Goal: Check status: Check status

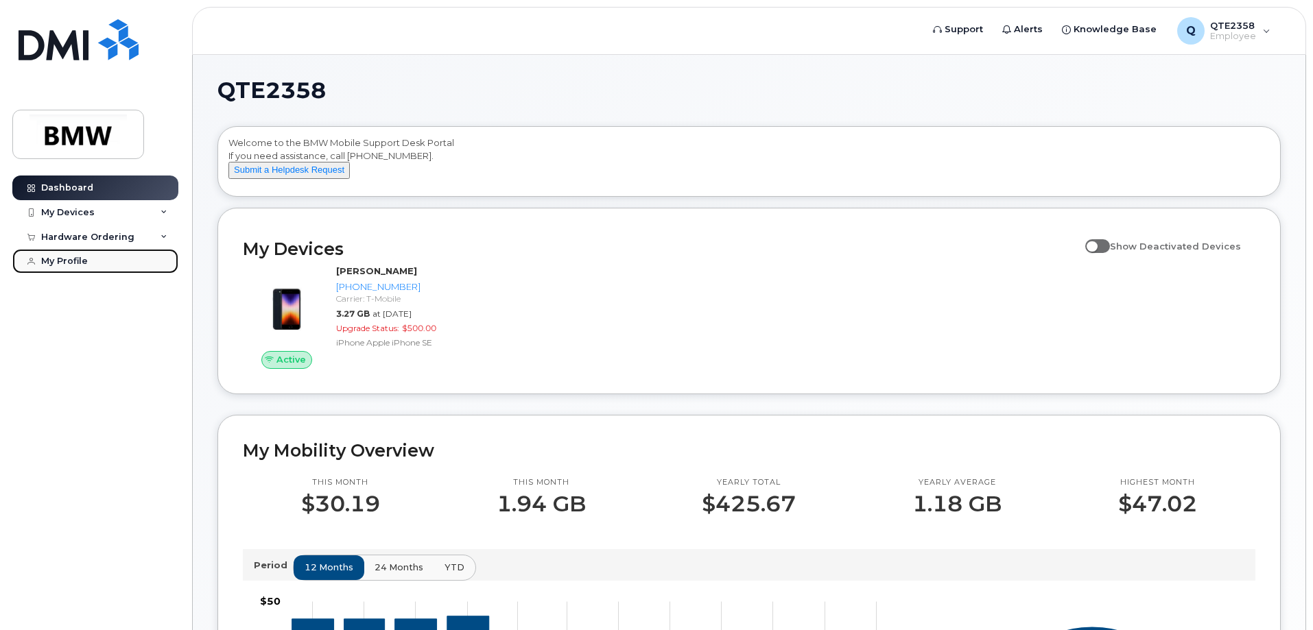
click at [77, 261] on div "My Profile" at bounding box center [64, 261] width 47 height 11
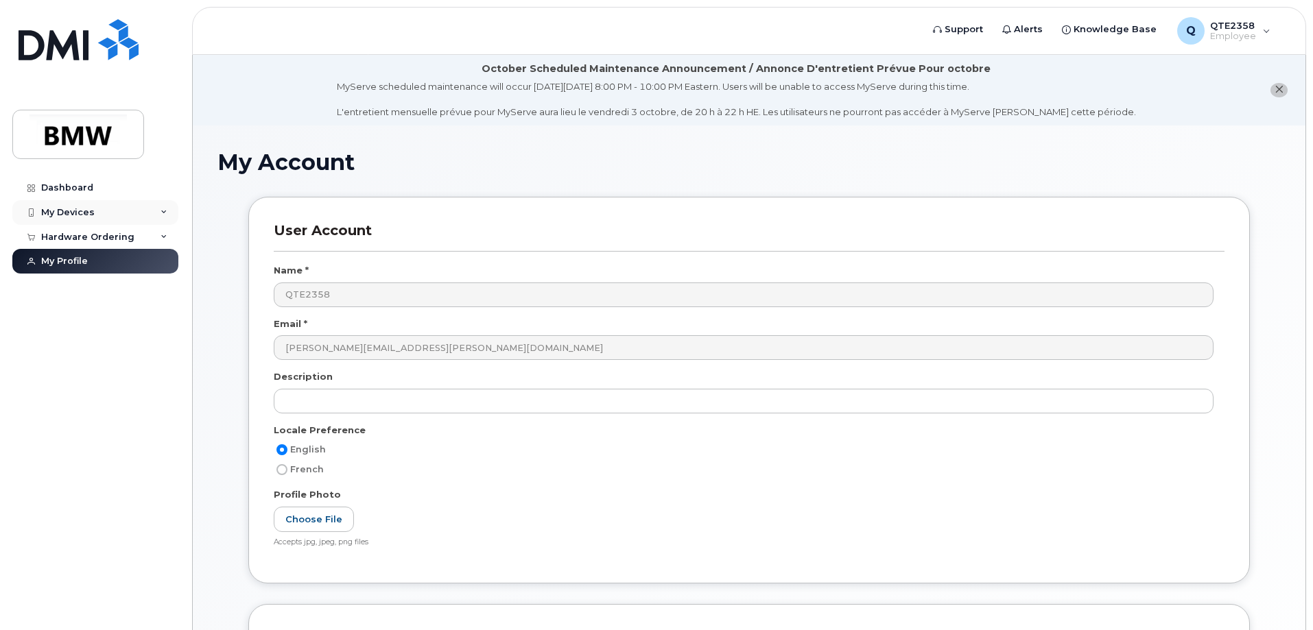
click at [73, 207] on div "My Devices" at bounding box center [68, 212] width 54 height 11
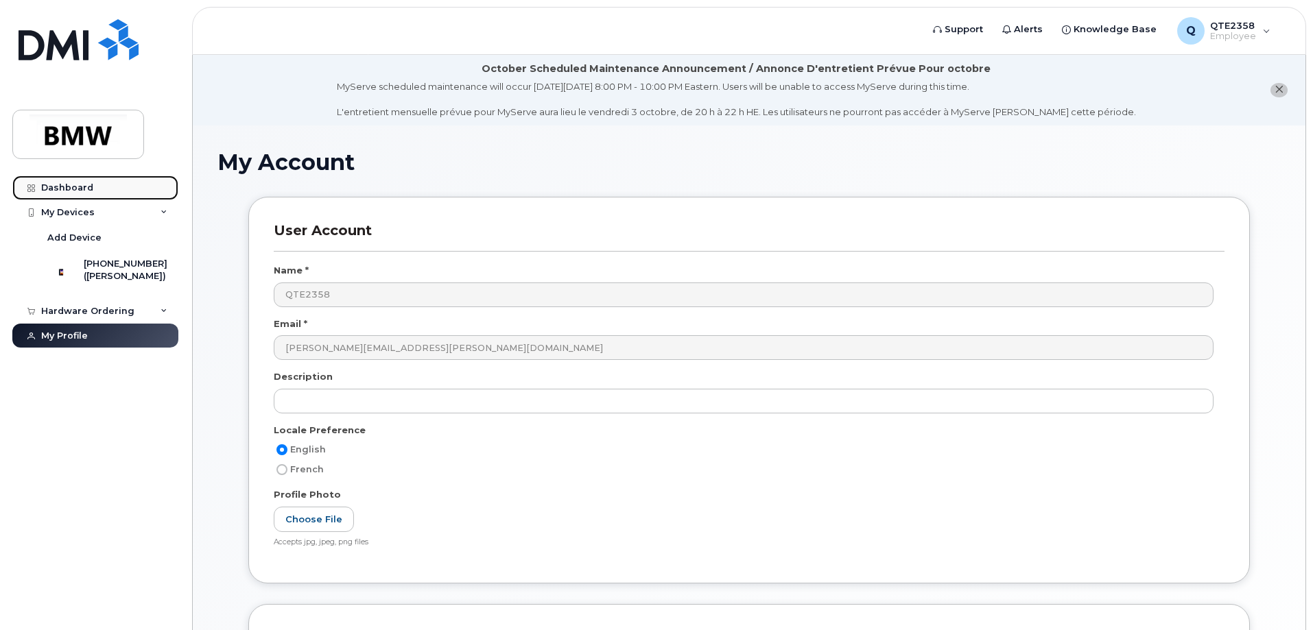
click at [67, 185] on div "Dashboard" at bounding box center [67, 187] width 52 height 11
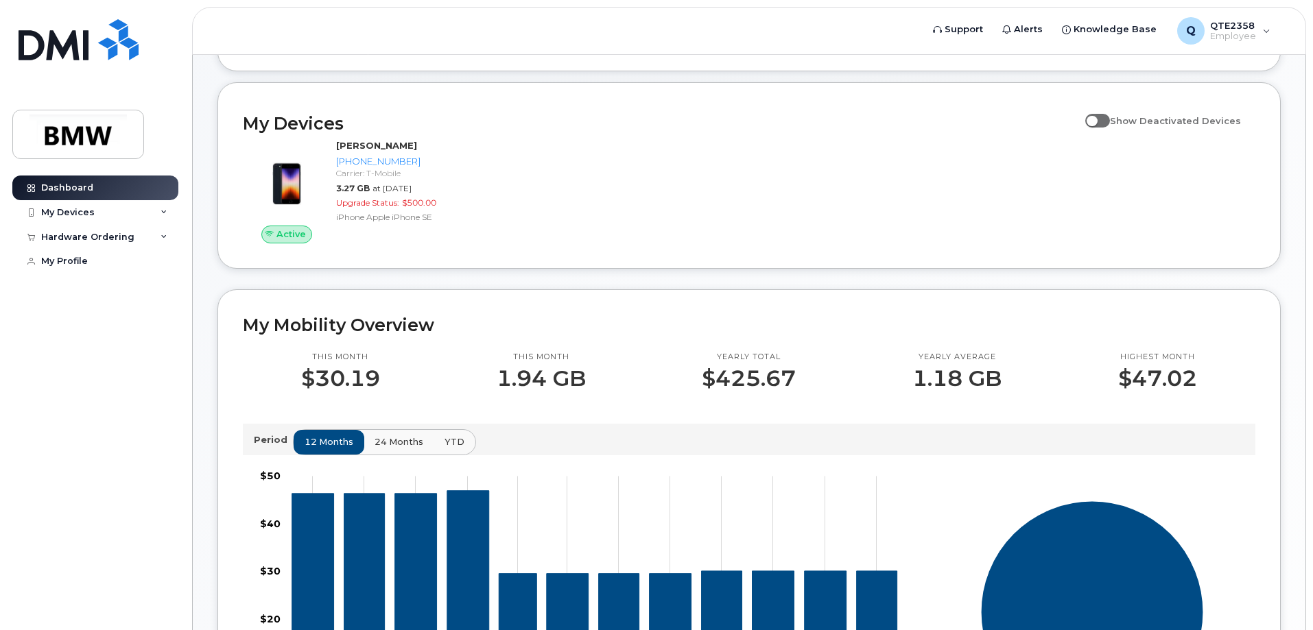
scroll to position [137, 0]
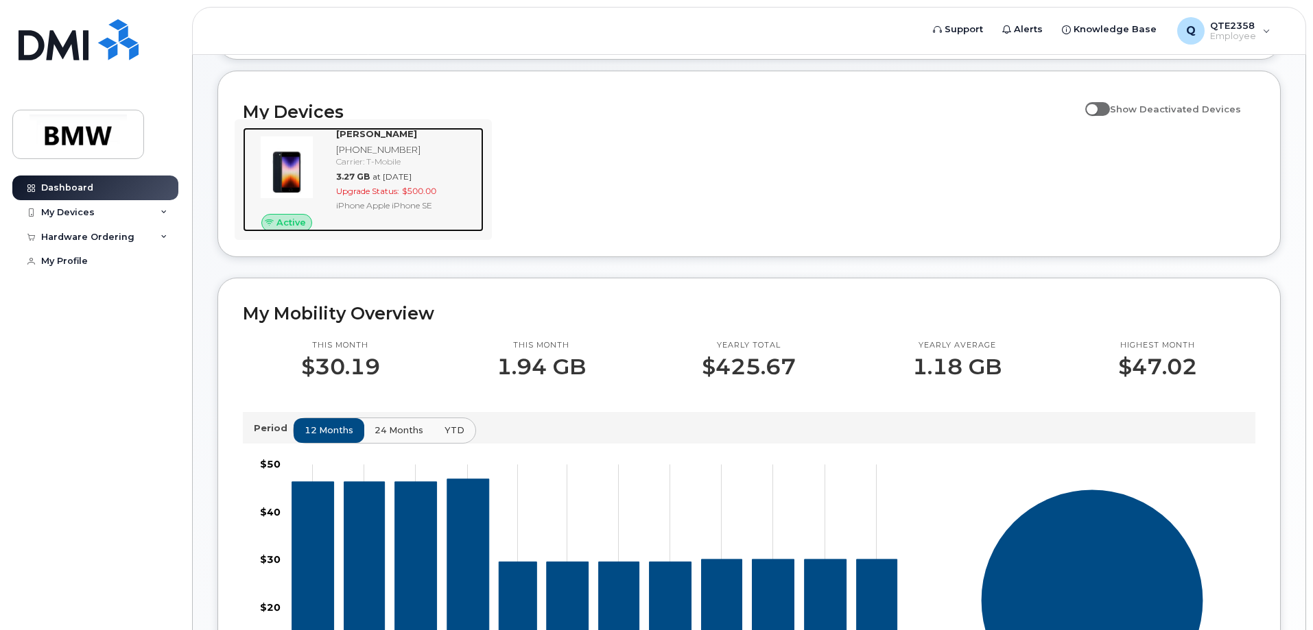
click at [364, 196] on span "Upgrade Status:" at bounding box center [367, 191] width 63 height 10
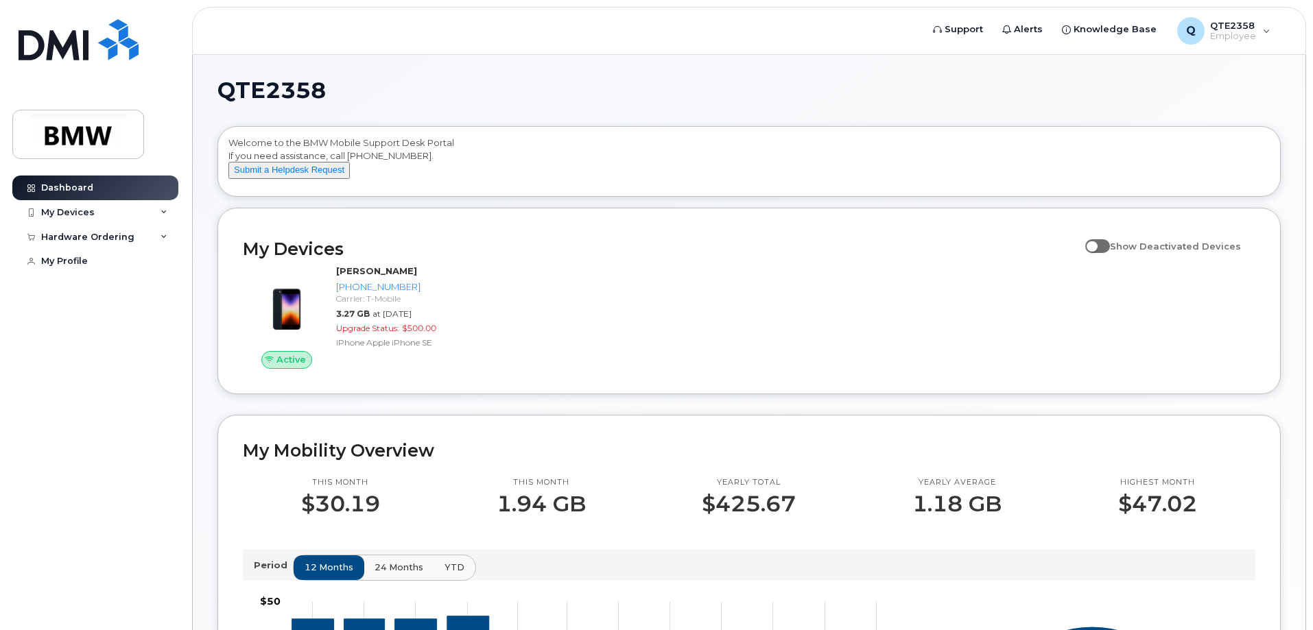
scroll to position [137, 0]
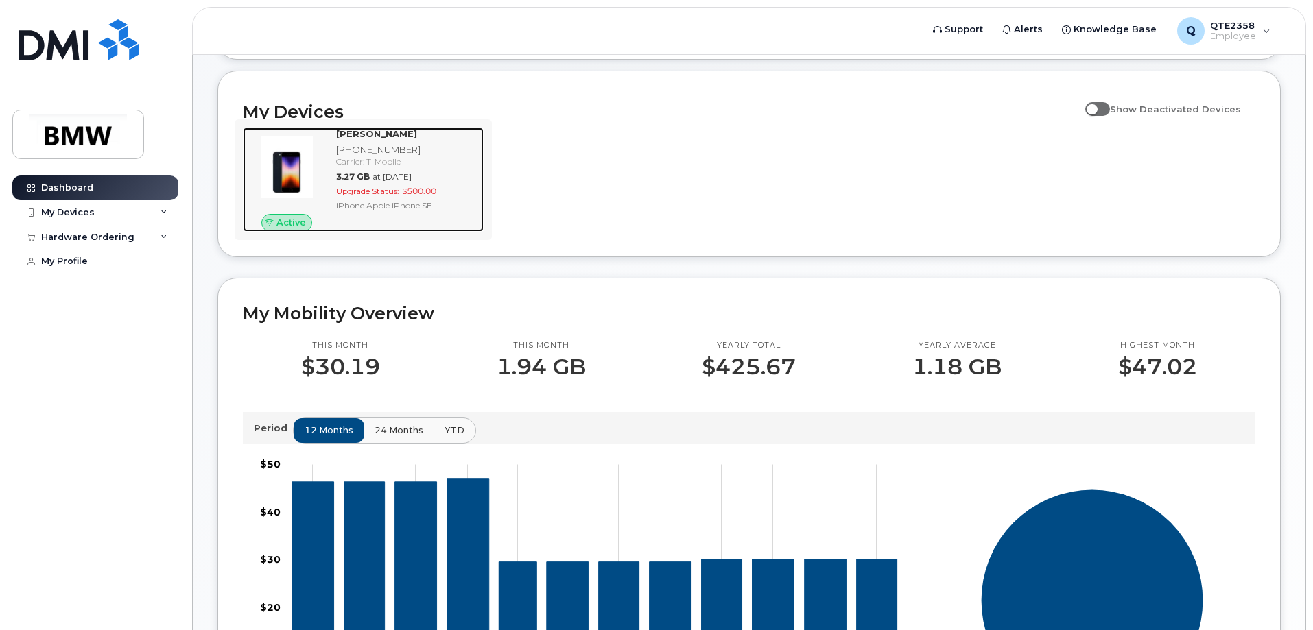
drag, startPoint x: 391, startPoint y: 182, endPoint x: 383, endPoint y: 178, distance: 8.6
click at [392, 183] on div "Samantha Harris 864-794-1461 Carrier: T-Mobile 3.27 GB at Sep 01, 2025 Upgrade …" at bounding box center [407, 180] width 153 height 104
